Goal: Navigation & Orientation: Understand site structure

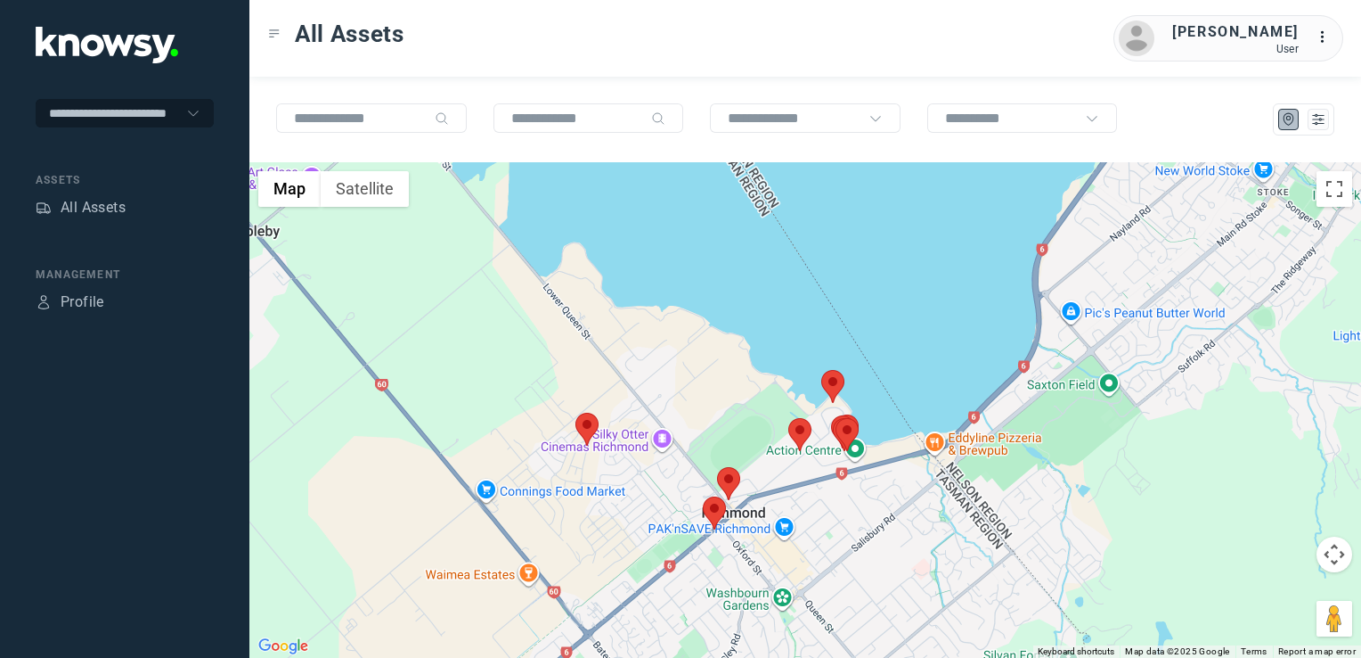
click at [586, 419] on img at bounding box center [587, 429] width 23 height 33
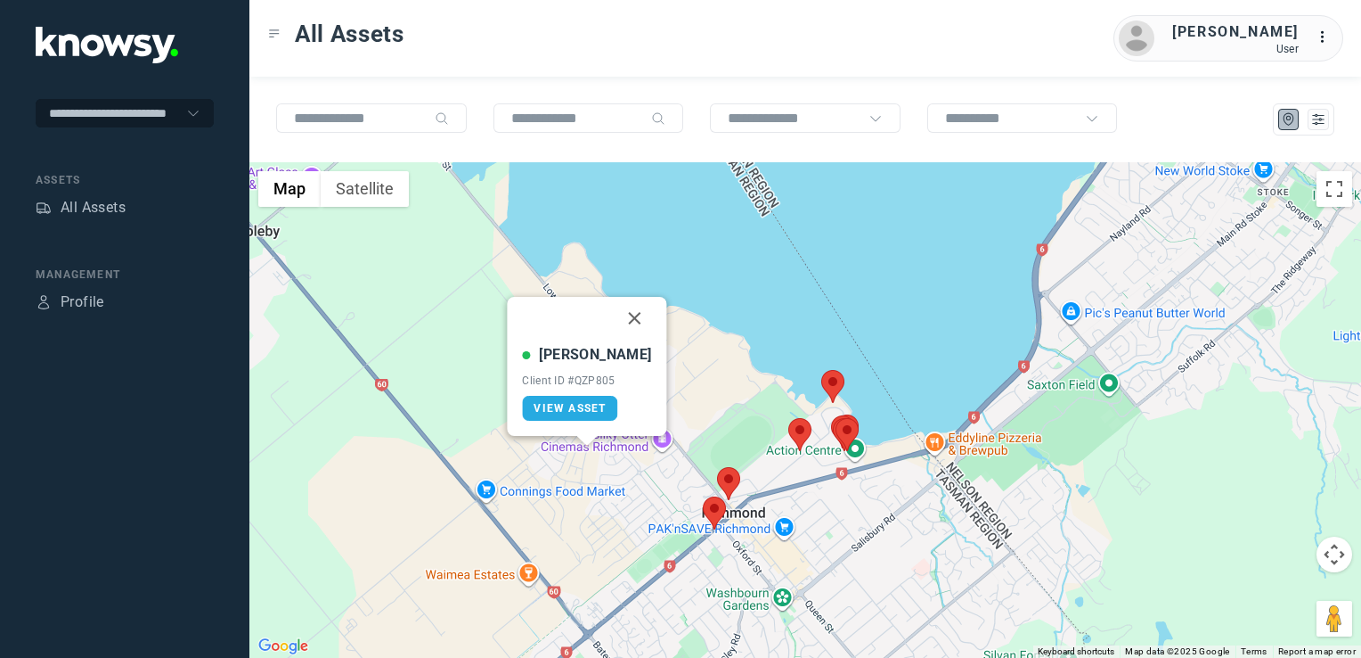
drag, startPoint x: 617, startPoint y: 318, endPoint x: 678, endPoint y: 419, distance: 118.0
click at [617, 318] on button "Close" at bounding box center [635, 318] width 43 height 43
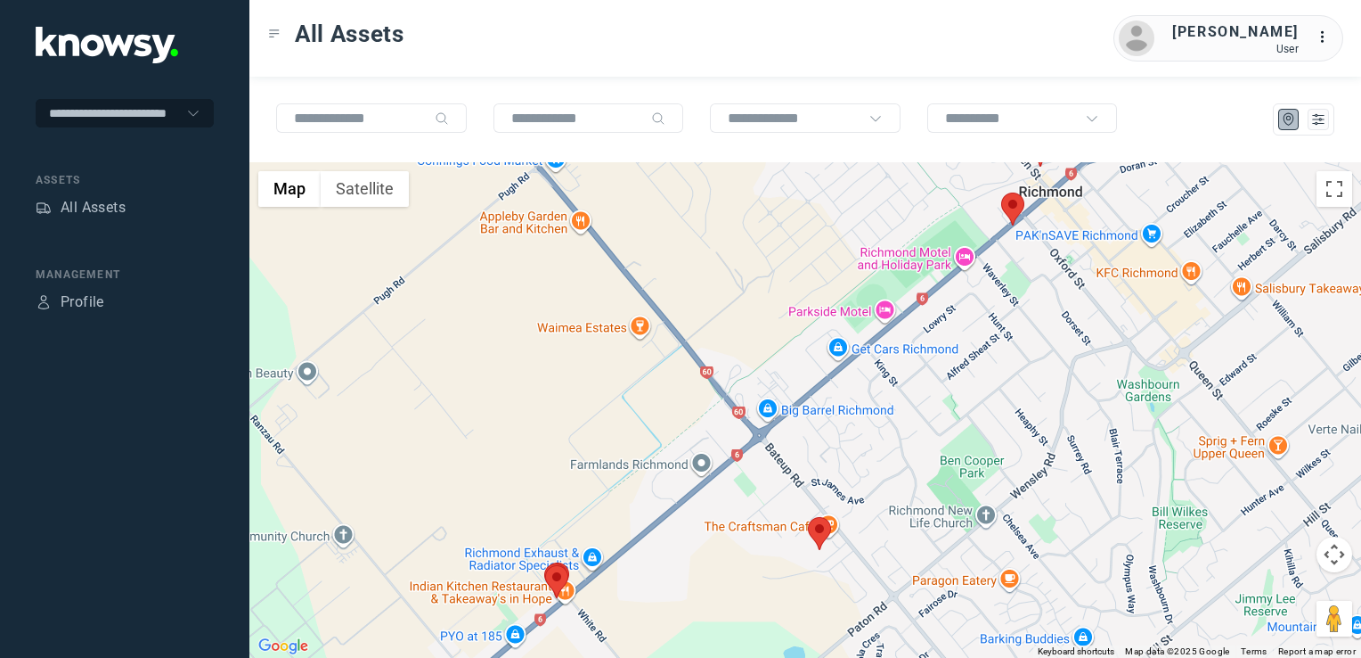
click at [1019, 207] on img at bounding box center [1012, 208] width 23 height 33
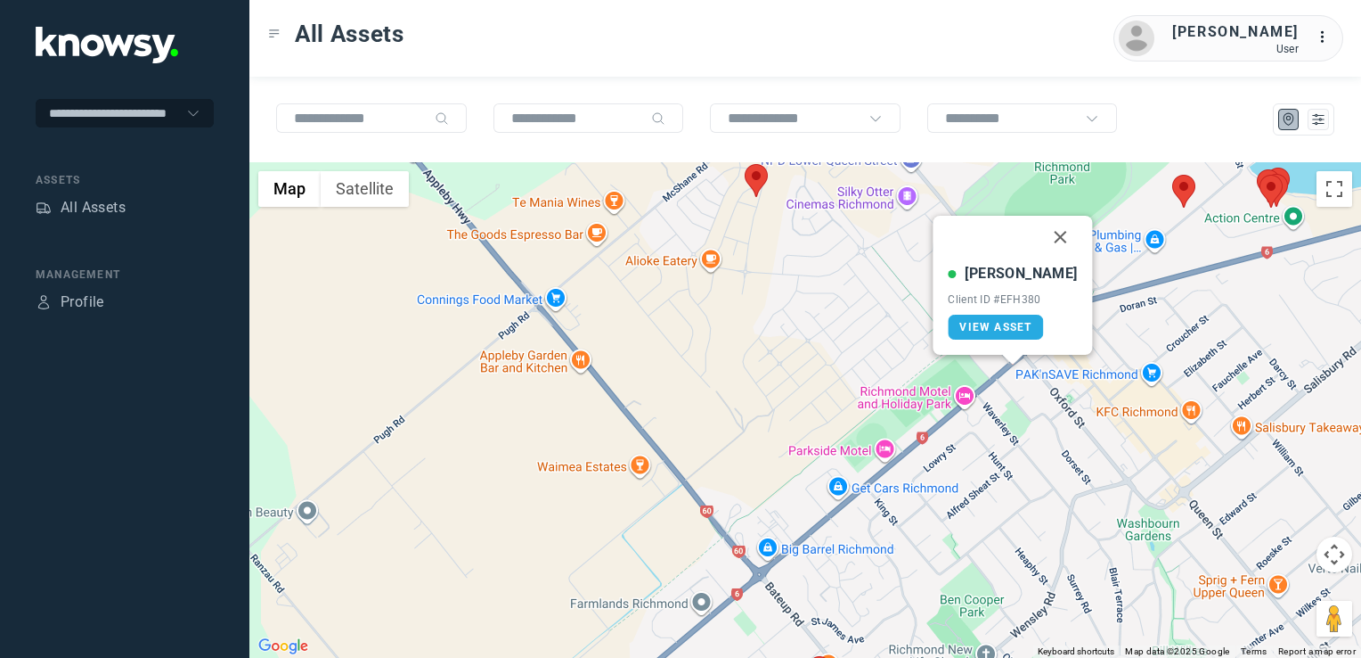
click at [1041, 240] on button "Close" at bounding box center [1061, 237] width 43 height 43
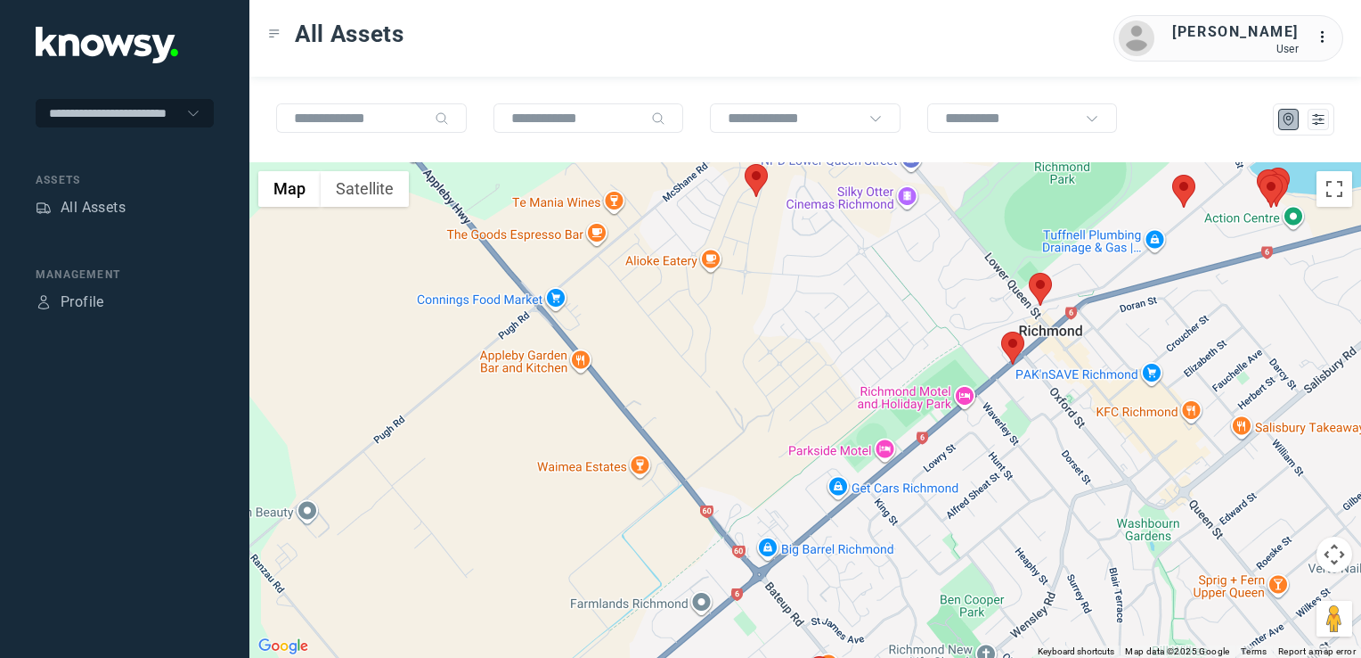
drag, startPoint x: 907, startPoint y: 306, endPoint x: 877, endPoint y: 208, distance: 102.6
click at [877, 208] on div "To navigate, press the arrow keys." at bounding box center [805, 409] width 1112 height 495
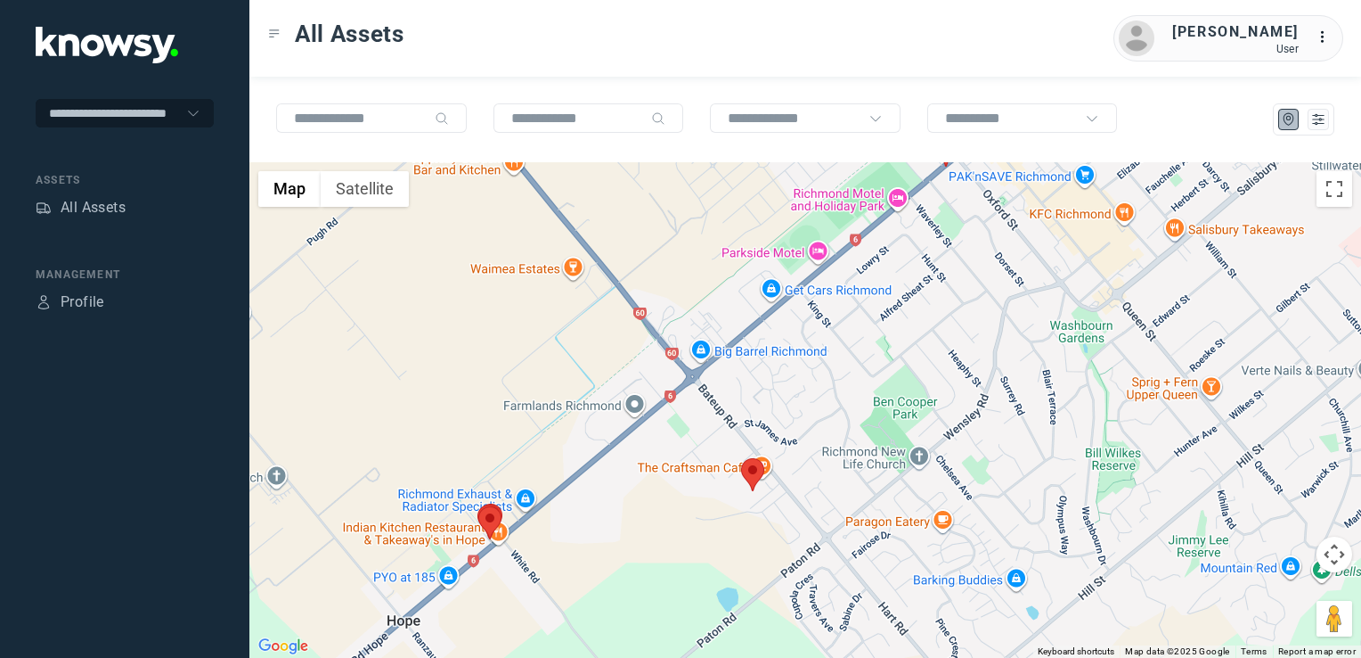
click at [748, 472] on img at bounding box center [752, 474] width 23 height 33
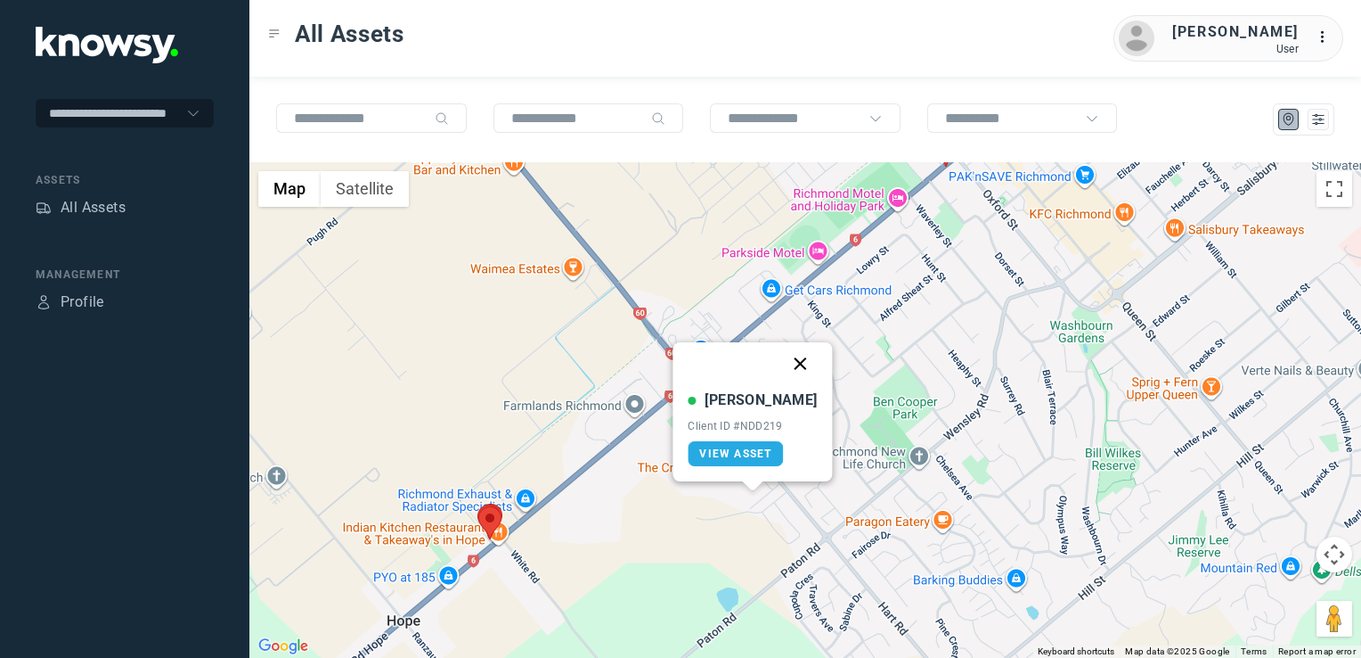
click at [780, 361] on button "Close" at bounding box center [801, 363] width 43 height 43
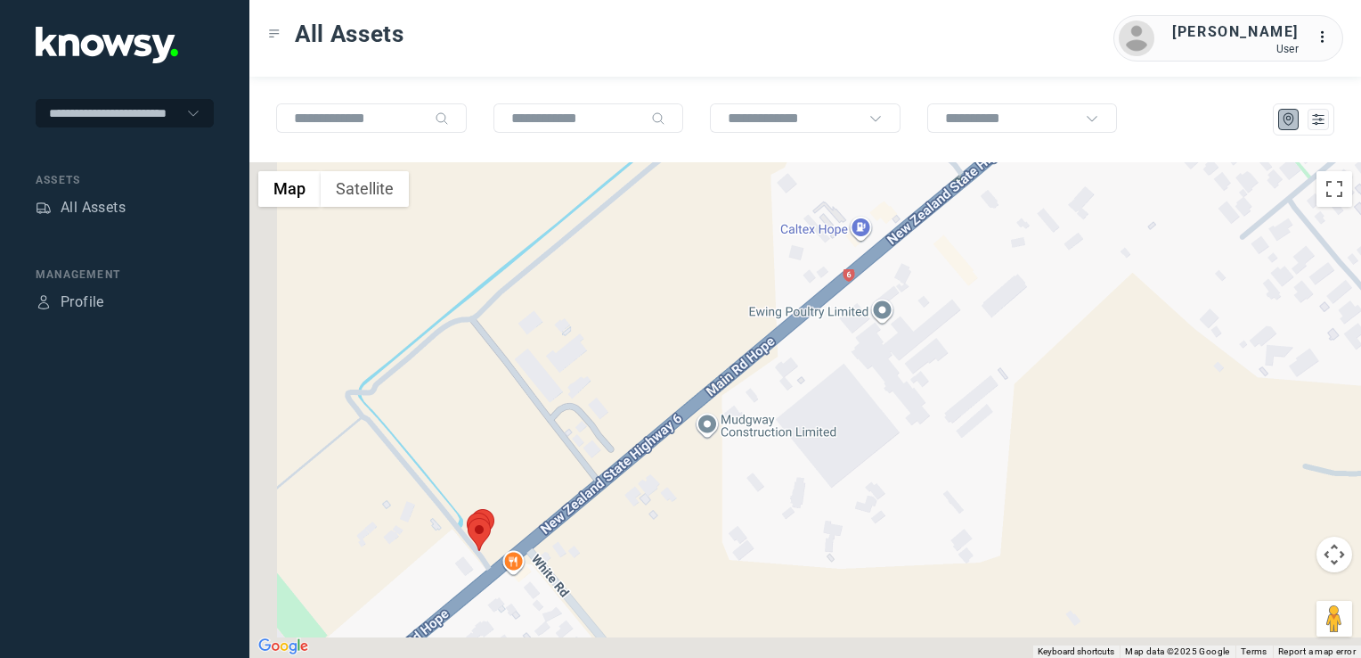
drag, startPoint x: 595, startPoint y: 515, endPoint x: 656, endPoint y: 478, distance: 70.7
click at [654, 482] on div at bounding box center [805, 409] width 1112 height 495
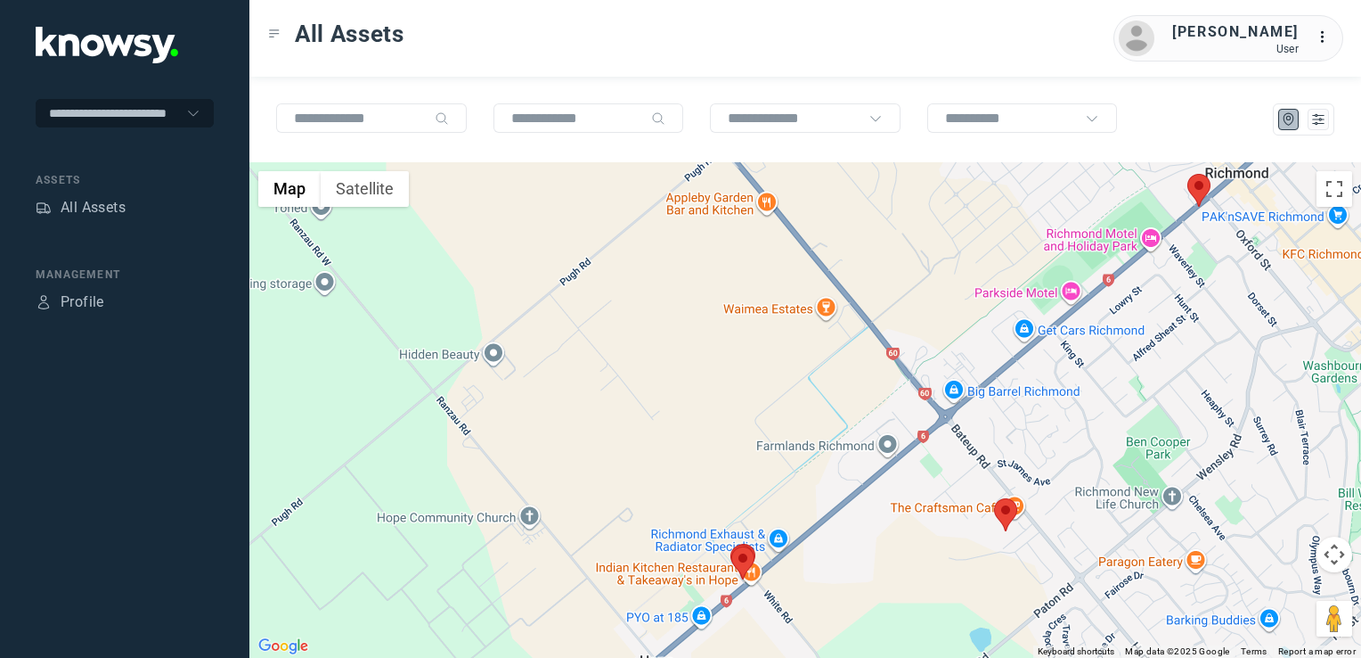
drag, startPoint x: 944, startPoint y: 512, endPoint x: 821, endPoint y: 543, distance: 127.7
click at [821, 543] on div at bounding box center [805, 409] width 1112 height 495
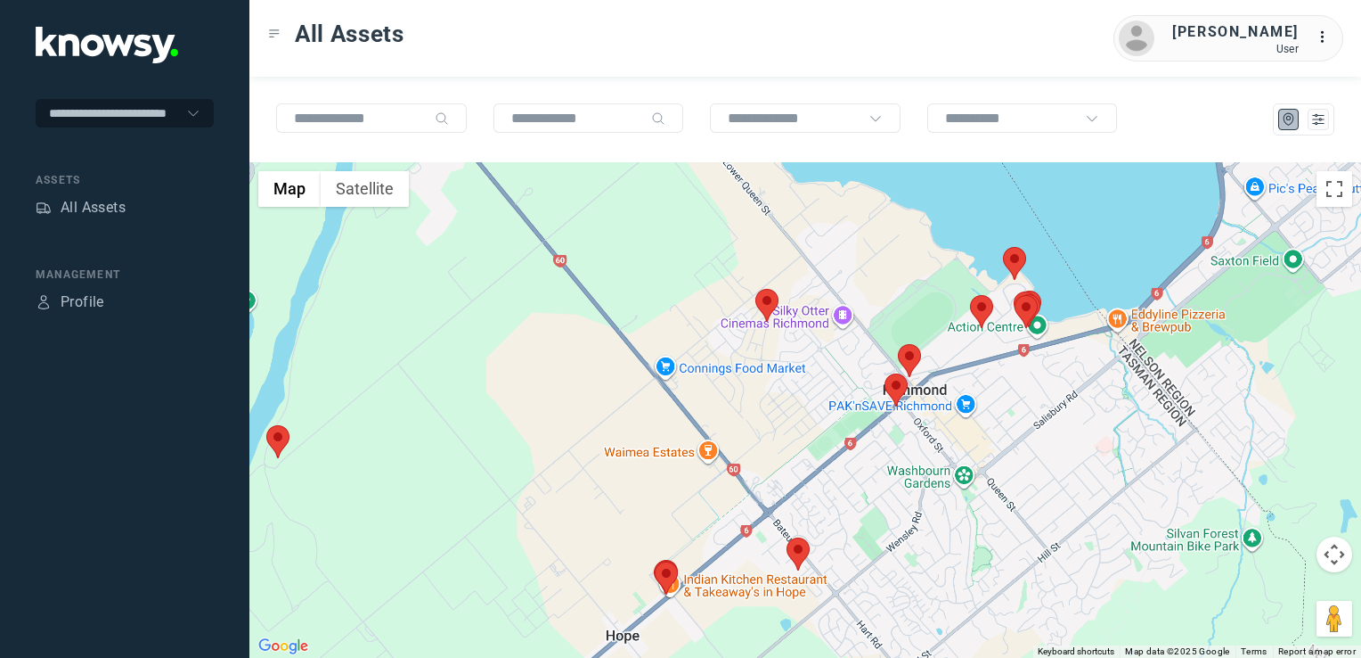
drag, startPoint x: 995, startPoint y: 470, endPoint x: 974, endPoint y: 486, distance: 26.7
click at [978, 483] on div at bounding box center [805, 409] width 1112 height 495
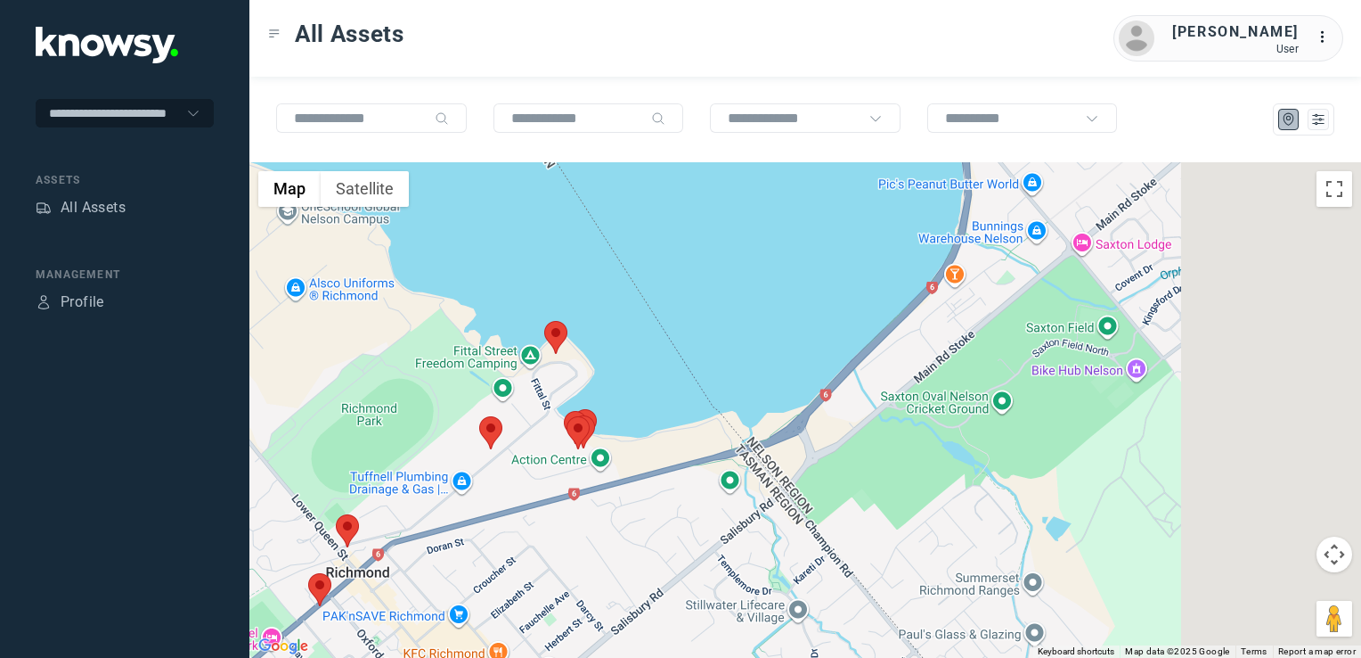
drag, startPoint x: 784, startPoint y: 514, endPoint x: 657, endPoint y: 542, distance: 130.4
click at [663, 536] on div at bounding box center [805, 409] width 1112 height 495
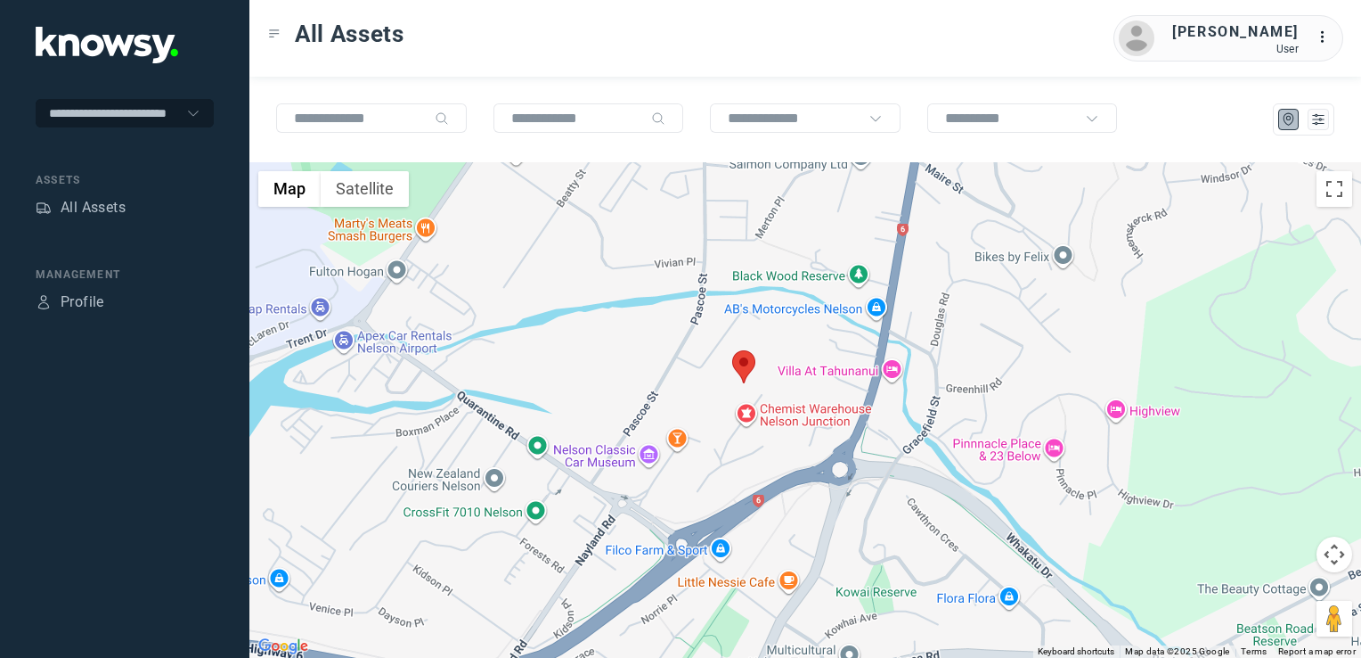
click at [752, 363] on img at bounding box center [743, 366] width 23 height 33
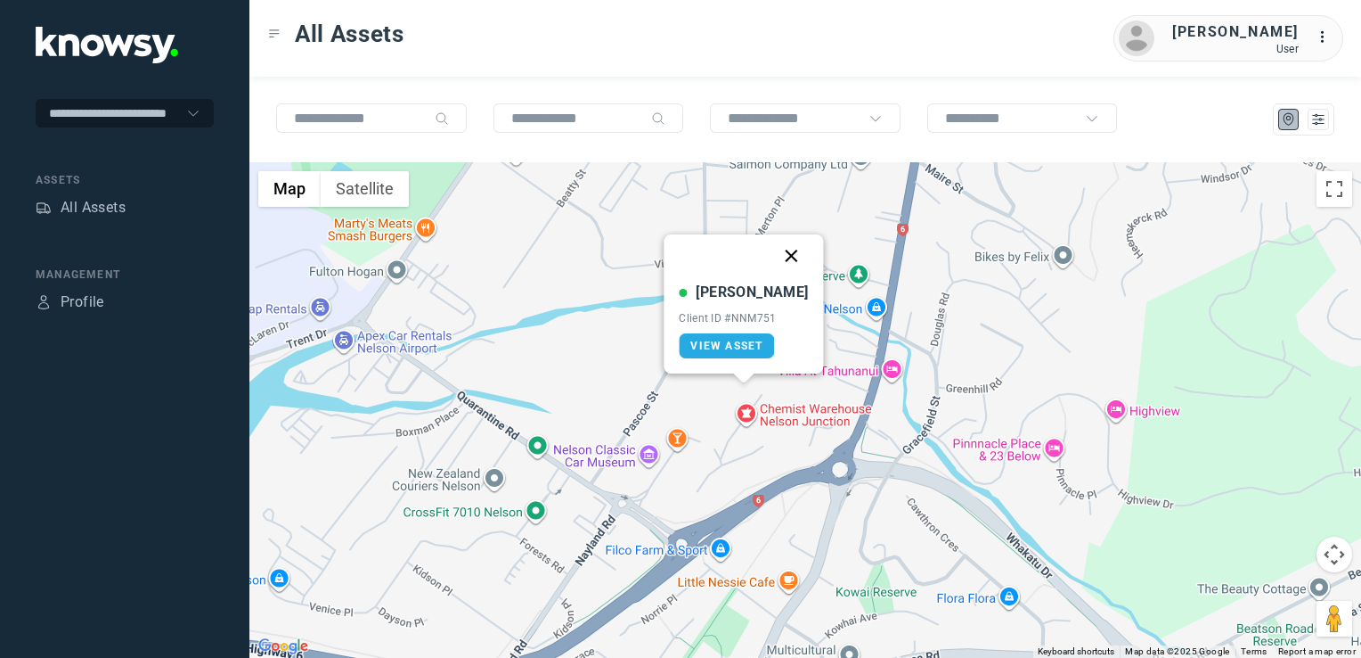
click at [776, 248] on button "Close" at bounding box center [792, 255] width 43 height 43
